Goal: Task Accomplishment & Management: Complete application form

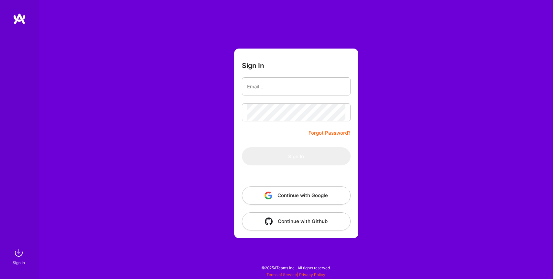
click at [288, 197] on button "Continue with Google" at bounding box center [296, 195] width 109 height 18
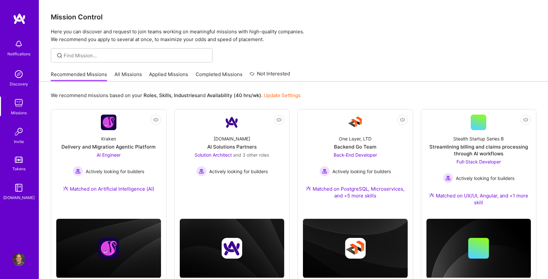
click at [174, 77] on link "Applied Missions" at bounding box center [168, 76] width 39 height 11
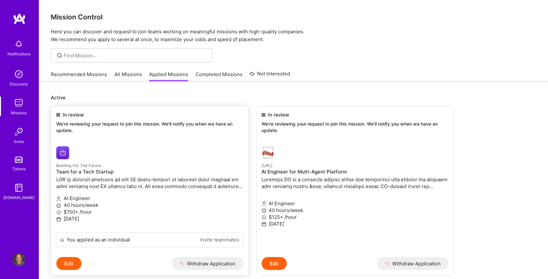
click at [80, 182] on p at bounding box center [149, 183] width 187 height 14
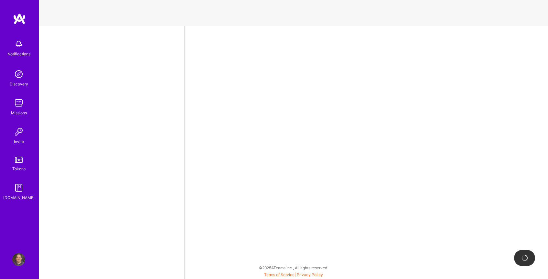
select select "US"
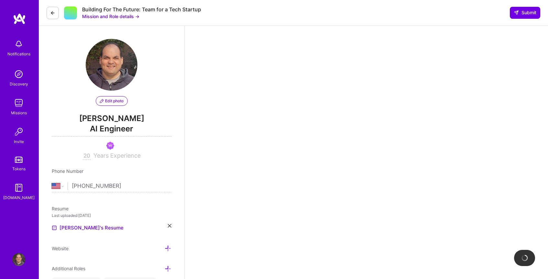
click at [55, 12] on icon at bounding box center [52, 12] width 5 height 5
